Goal: Use online tool/utility: Utilize a website feature to perform a specific function

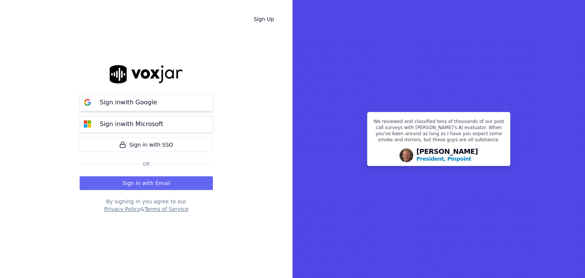
click at [159, 105] on button "Sign in with Google" at bounding box center [146, 102] width 133 height 17
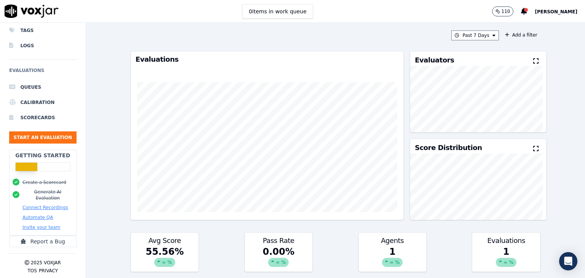
scroll to position [76, 0]
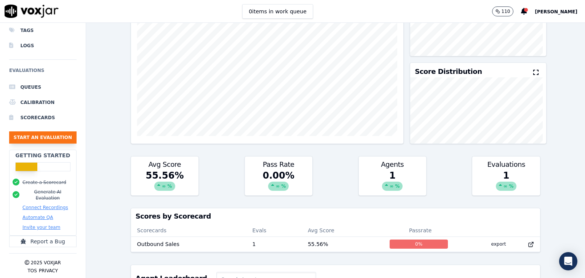
click at [32, 131] on button "Start an Evaluation" at bounding box center [42, 137] width 67 height 12
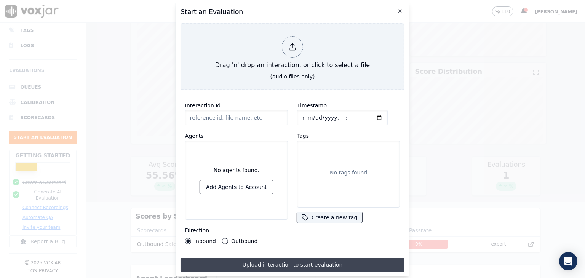
click at [279, 262] on button "Upload interaction to start evaluation" at bounding box center [292, 265] width 224 height 14
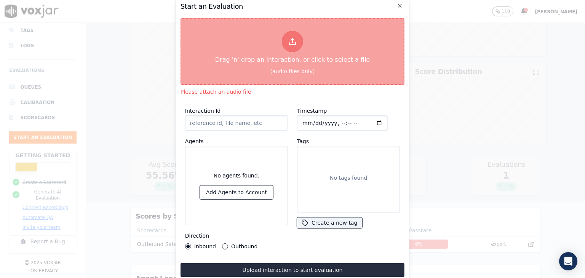
click at [293, 42] on icon at bounding box center [292, 41] width 8 height 8
type input "DIA40b69ed7d2e57d9db074f96ad411aced.mp3"
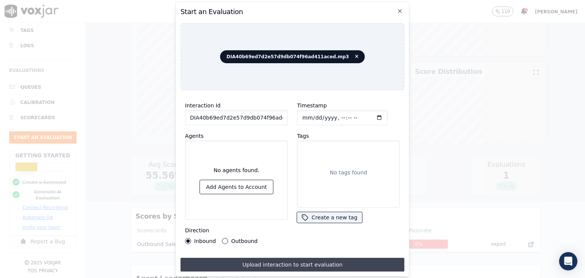
click at [278, 261] on button "Upload interaction to start evaluation" at bounding box center [292, 265] width 224 height 14
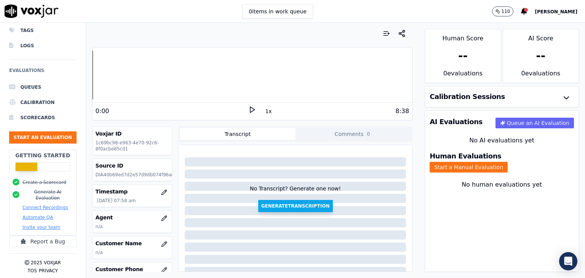
click at [298, 206] on button "Generate Transcription" at bounding box center [295, 206] width 75 height 12
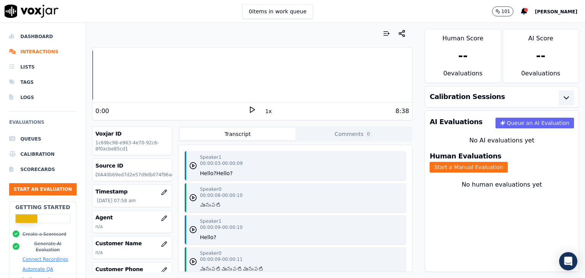
click at [558, 96] on button "button" at bounding box center [565, 97] width 15 height 15
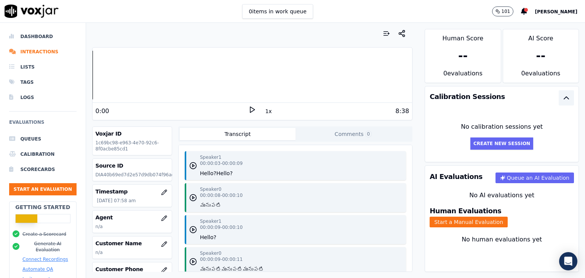
click at [558, 96] on button "button" at bounding box center [565, 97] width 15 height 15
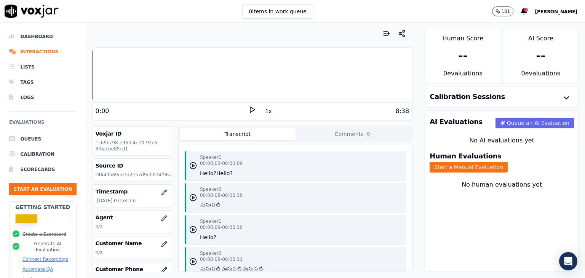
click at [536, 57] on div "--" at bounding box center [541, 56] width 10 height 14
click at [458, 58] on div "--" at bounding box center [463, 56] width 10 height 14
click at [33, 167] on li "Scorecards" at bounding box center [42, 169] width 67 height 15
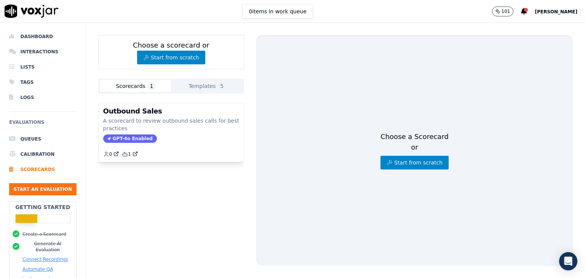
click at [190, 81] on button "Templates 5" at bounding box center [207, 86] width 72 height 12
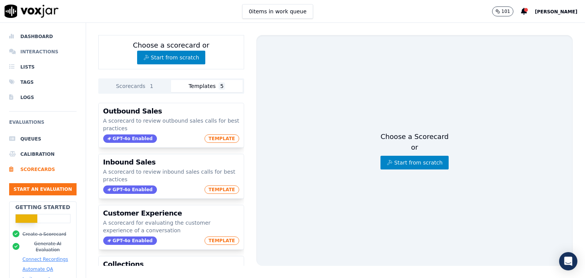
click at [35, 49] on li "Interactions" at bounding box center [42, 51] width 67 height 15
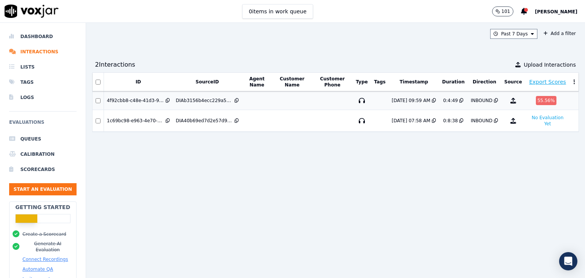
click at [536, 98] on div "55.56 %" at bounding box center [546, 100] width 21 height 9
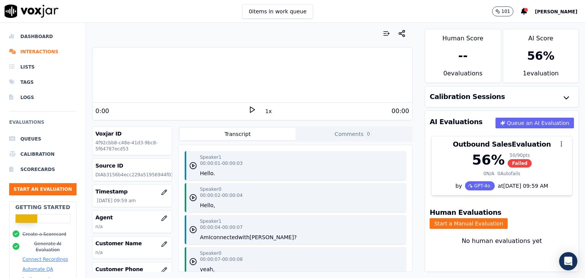
scroll to position [5, 0]
